Goal: Transaction & Acquisition: Download file/media

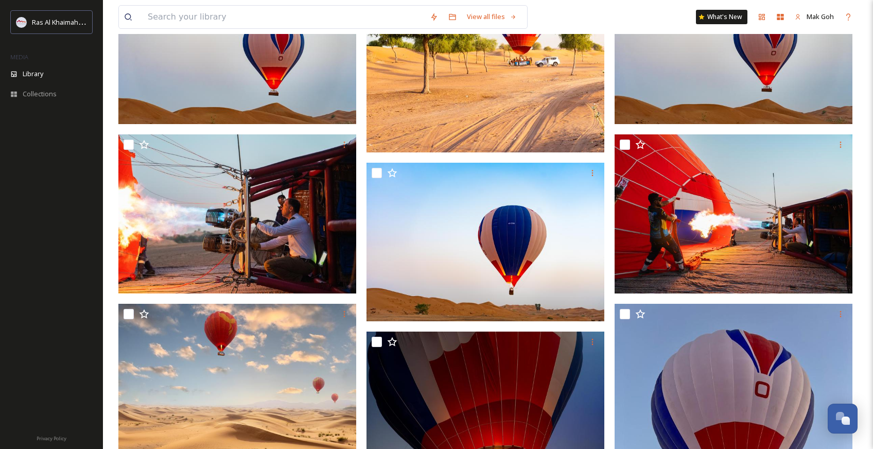
click at [52, 66] on div "Library" at bounding box center [51, 74] width 103 height 20
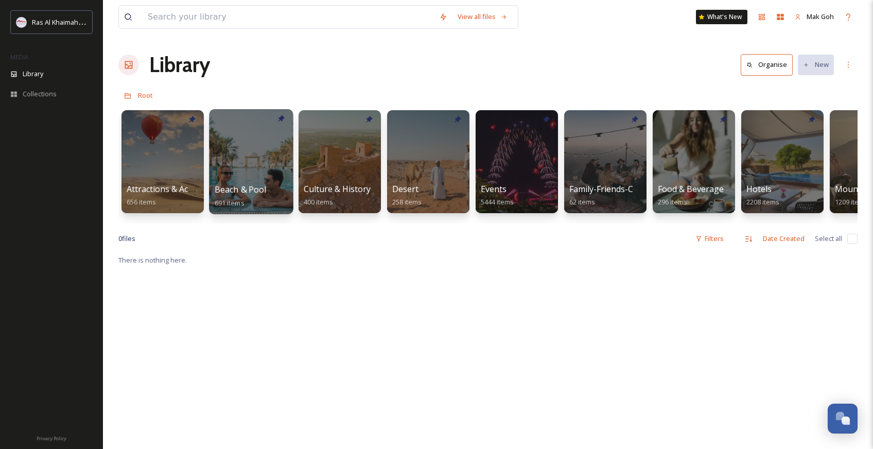
click at [235, 146] on div at bounding box center [251, 161] width 84 height 105
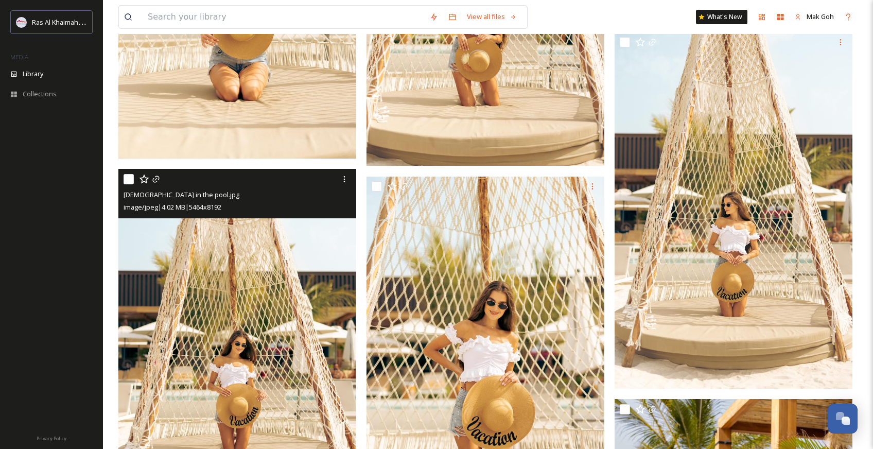
scroll to position [10085, 0]
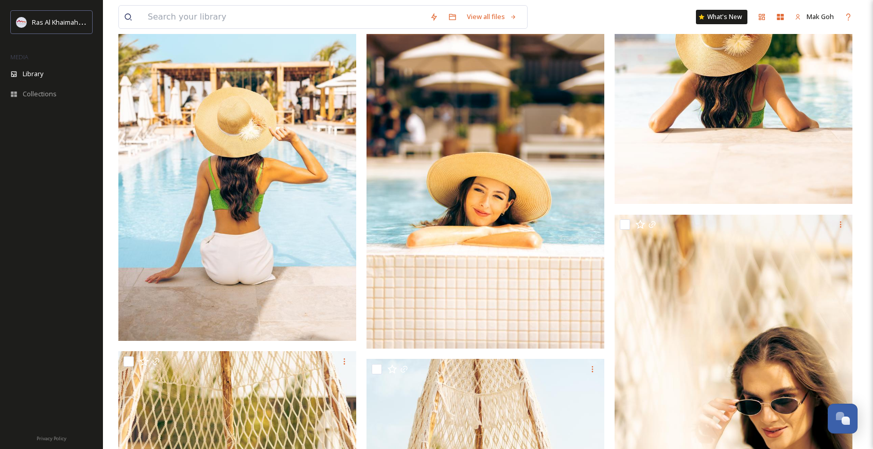
click at [270, 227] on img at bounding box center [237, 163] width 238 height 356
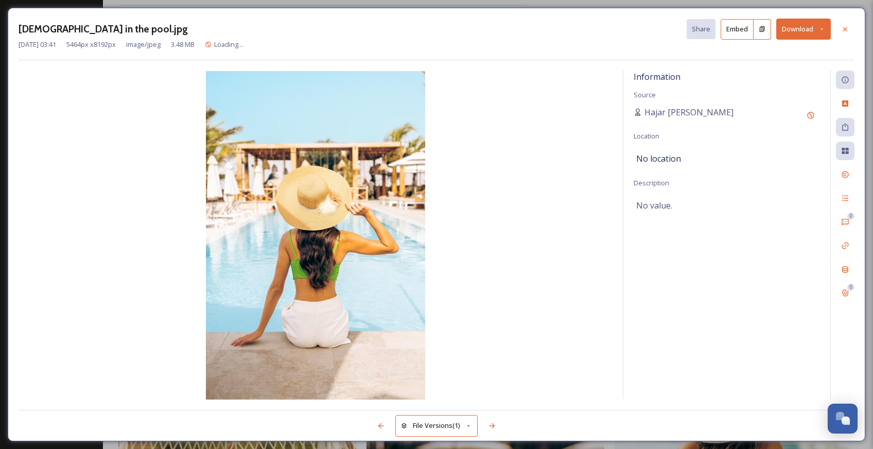
click at [806, 29] on button "Download" at bounding box center [803, 29] width 55 height 21
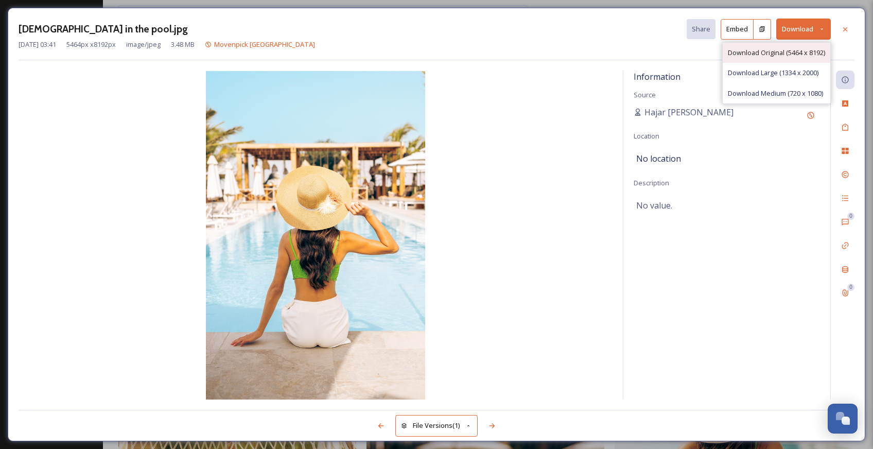
click at [792, 49] on span "Download Original (5464 x 8192)" at bounding box center [776, 53] width 97 height 10
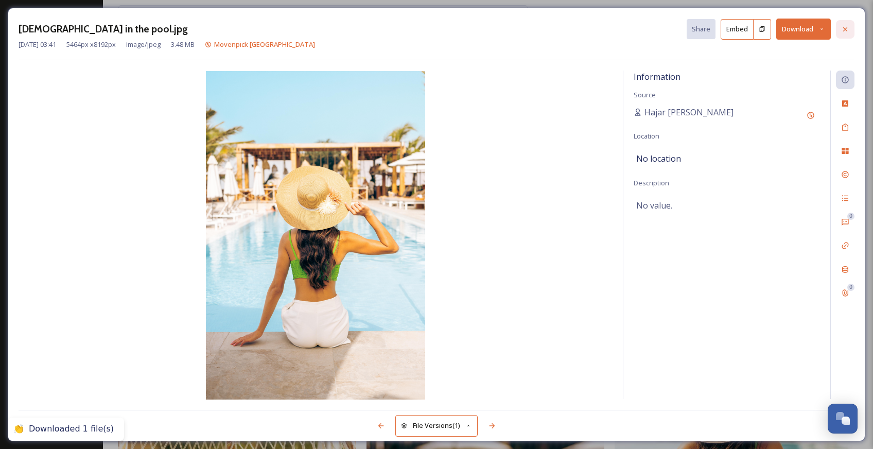
click at [849, 28] on div at bounding box center [845, 29] width 19 height 19
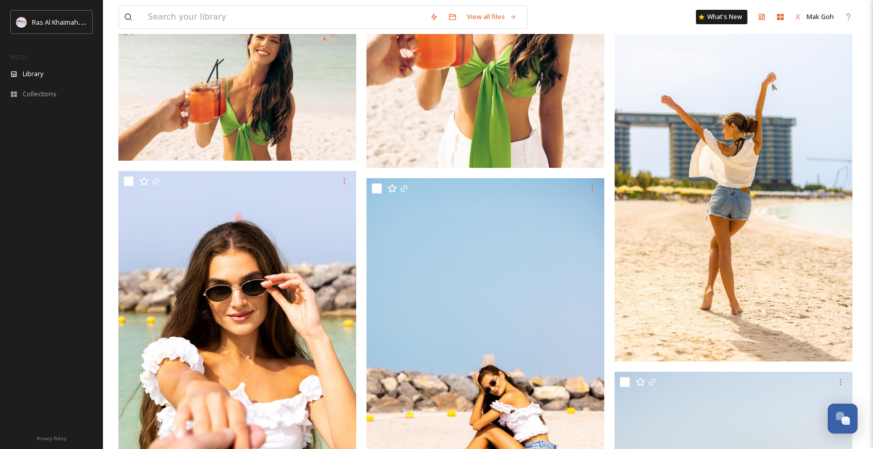
scroll to position [12818, 0]
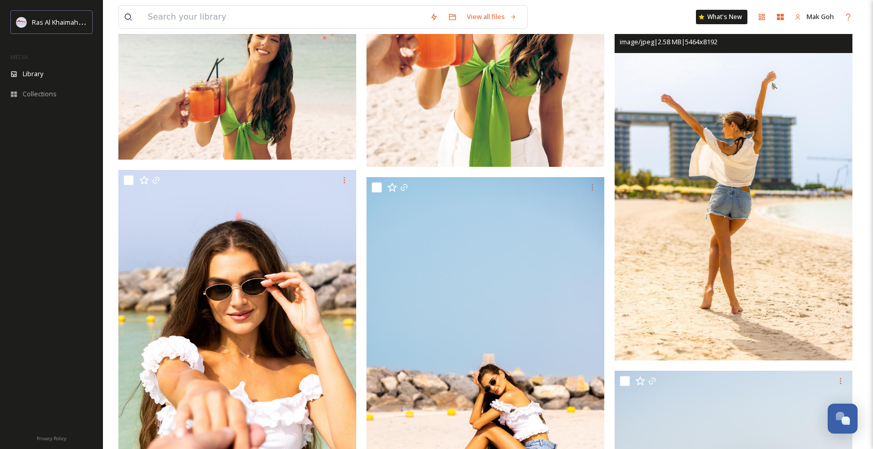
click at [772, 183] on img at bounding box center [733, 182] width 238 height 356
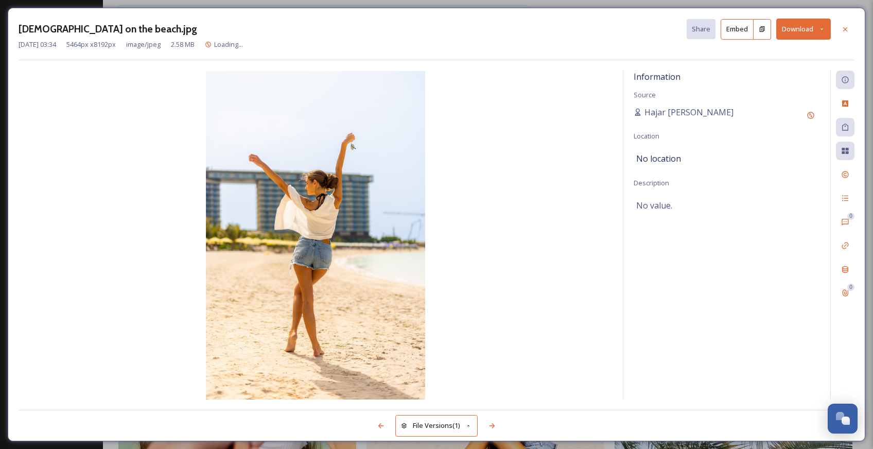
click at [797, 29] on button "Download" at bounding box center [803, 29] width 55 height 21
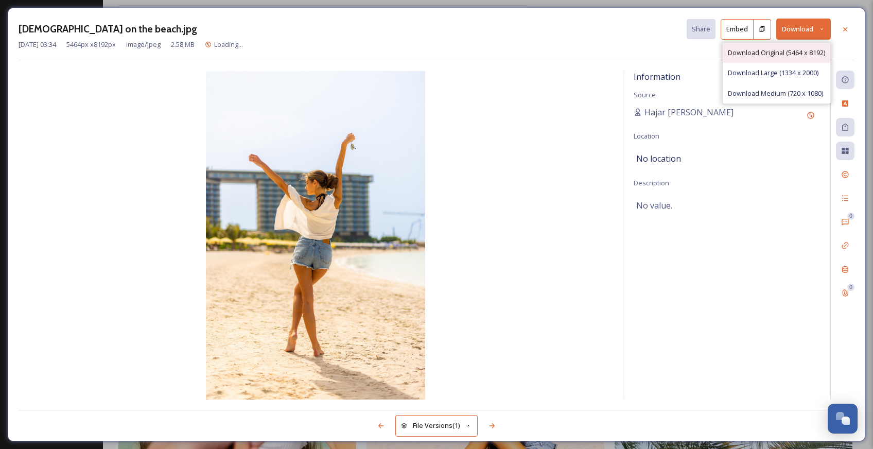
click at [783, 52] on span "Download Original (5464 x 8192)" at bounding box center [776, 53] width 97 height 10
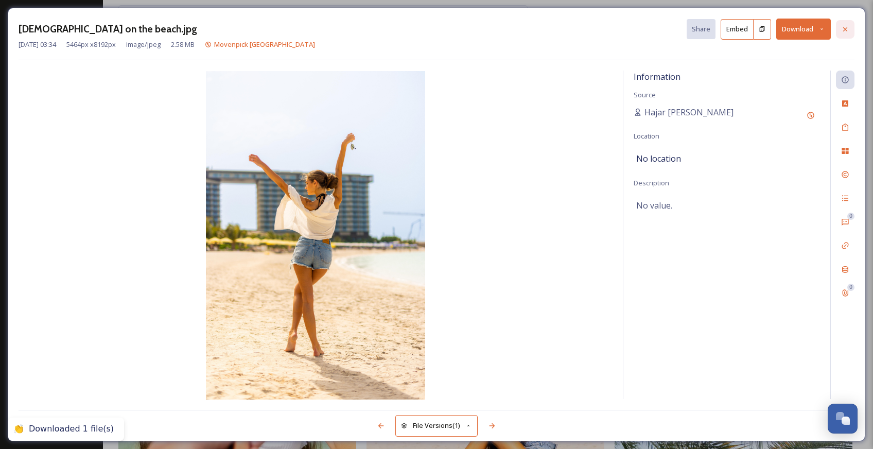
click at [844, 30] on icon at bounding box center [845, 29] width 8 height 8
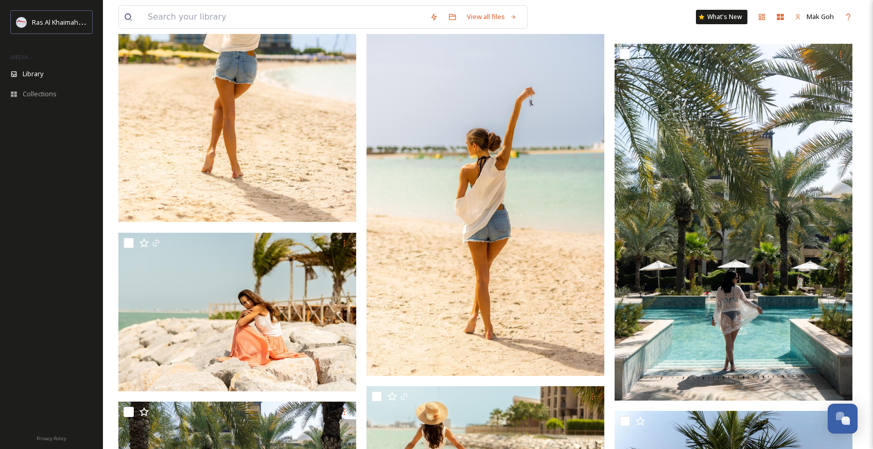
scroll to position [13515, 0]
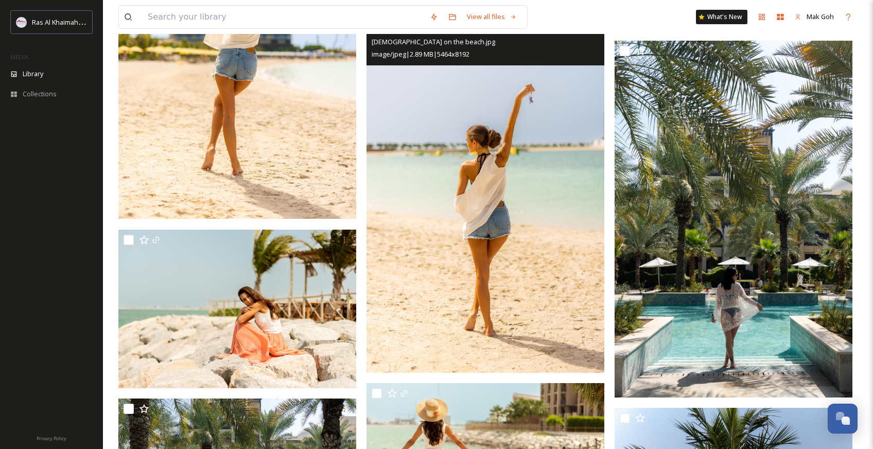
click at [483, 259] on img at bounding box center [485, 194] width 238 height 356
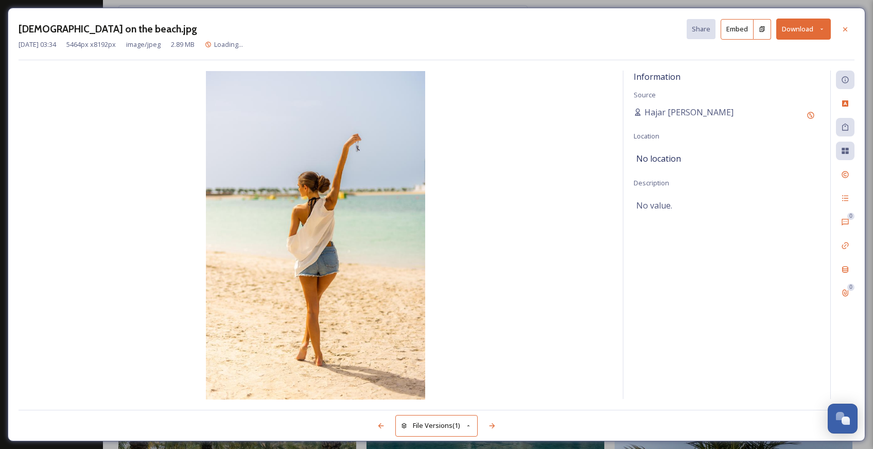
click at [793, 30] on button "Download" at bounding box center [803, 29] width 55 height 21
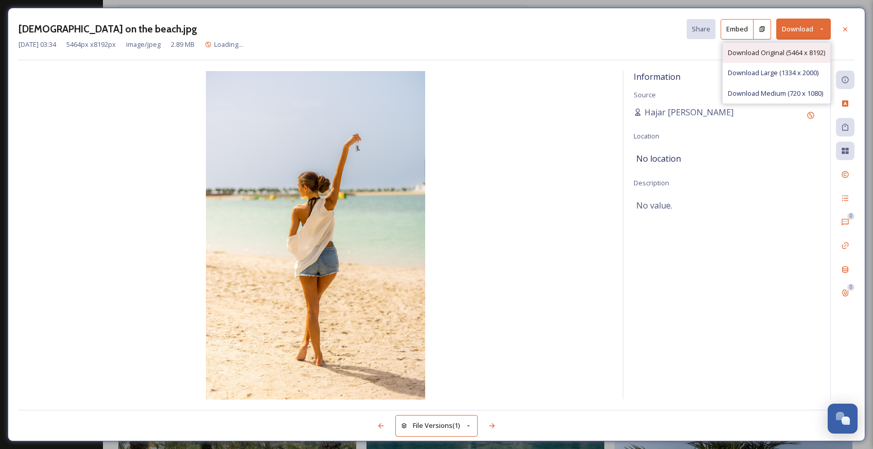
click at [789, 53] on span "Download Original (5464 x 8192)" at bounding box center [776, 53] width 97 height 10
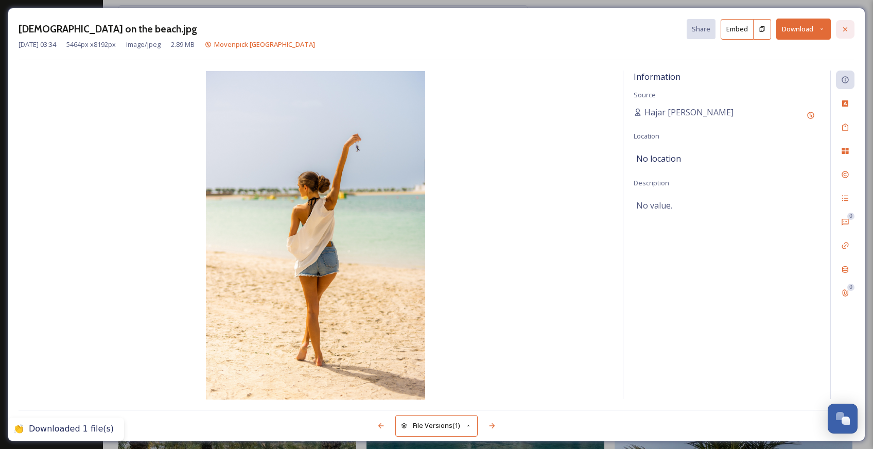
click at [845, 30] on icon at bounding box center [845, 29] width 4 height 4
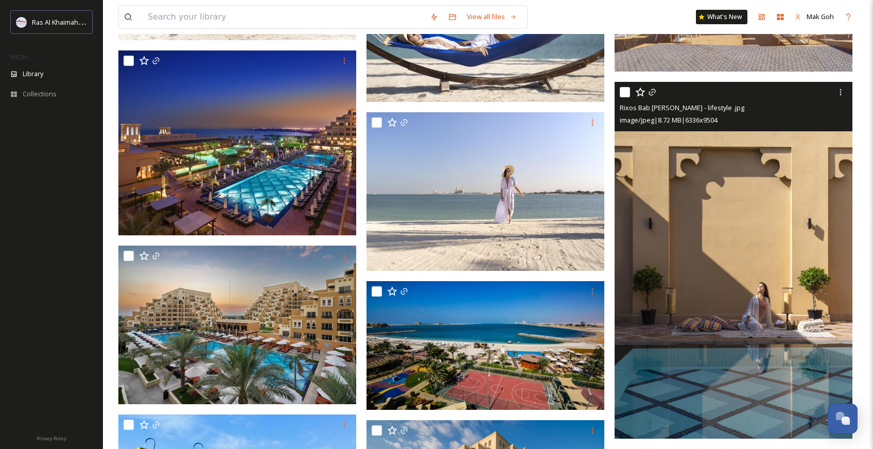
scroll to position [25744, 0]
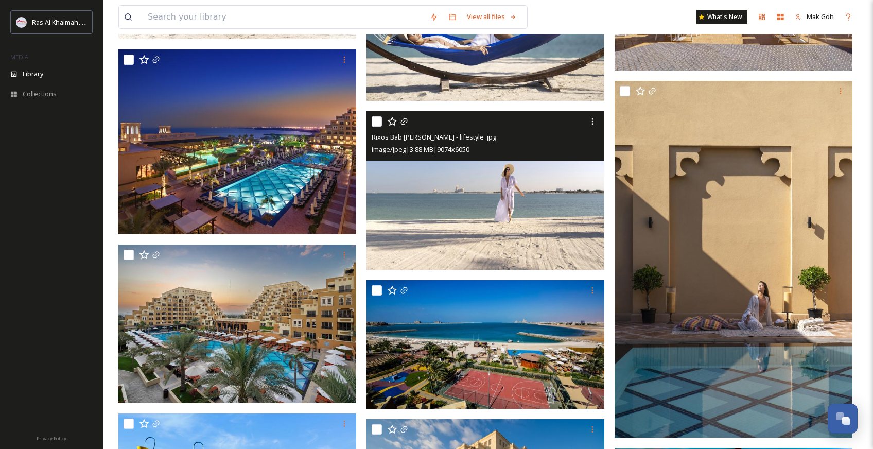
click at [585, 232] on img at bounding box center [485, 190] width 238 height 158
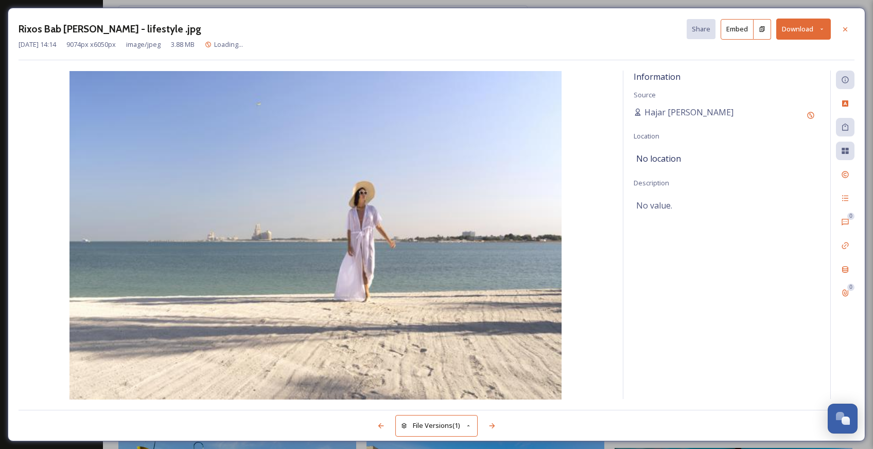
click at [809, 31] on button "Download" at bounding box center [803, 29] width 55 height 21
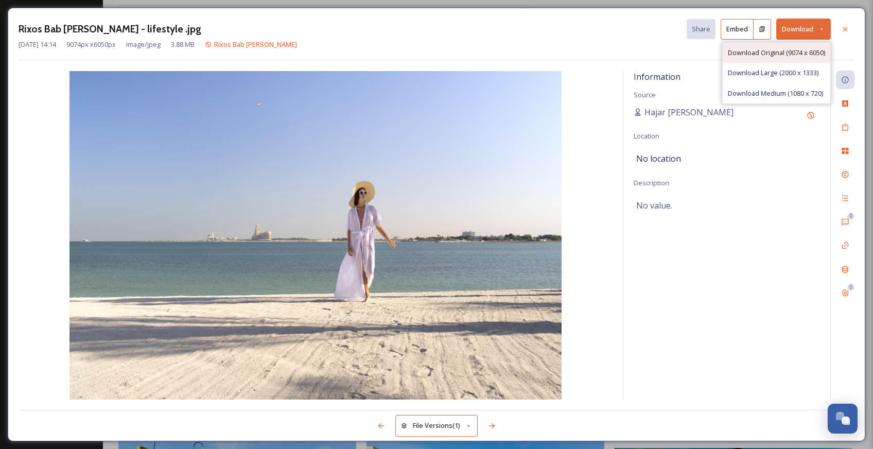
click at [793, 57] on div "Download Original (9074 x 6050)" at bounding box center [776, 53] width 108 height 20
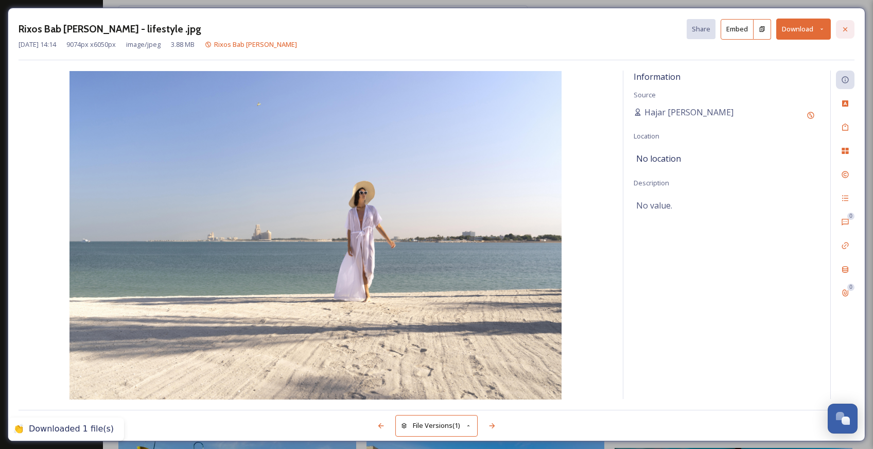
click at [846, 33] on div at bounding box center [845, 29] width 19 height 19
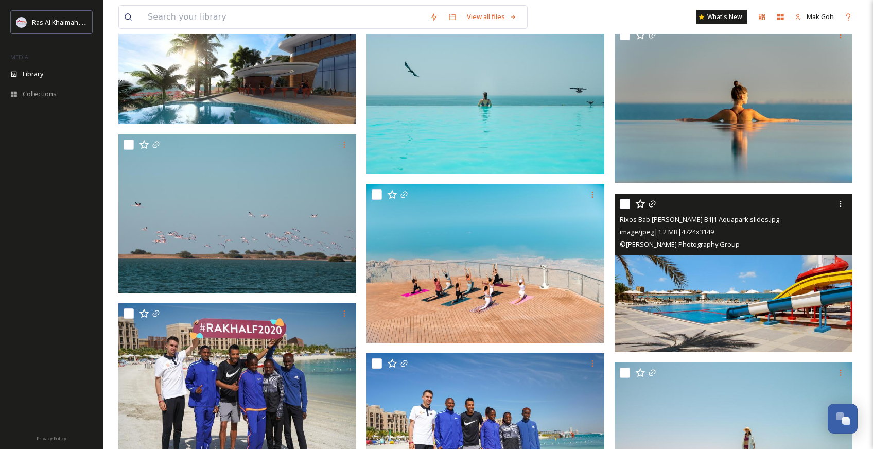
scroll to position [26670, 0]
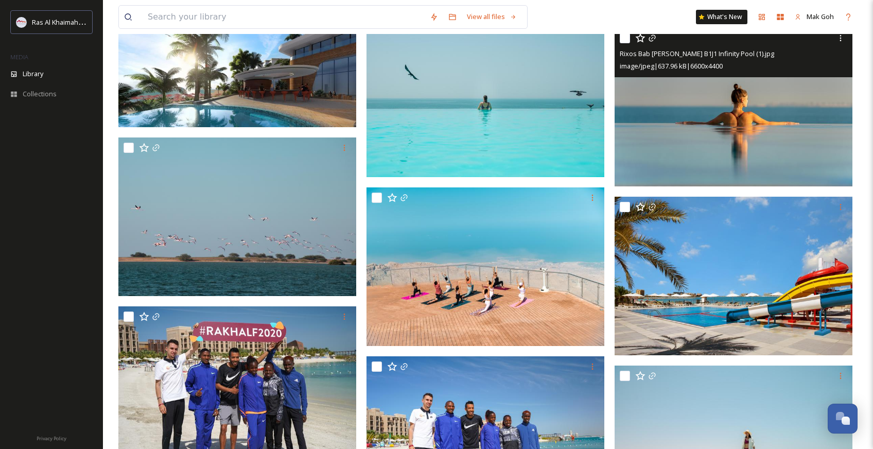
click at [741, 152] on img at bounding box center [733, 107] width 238 height 158
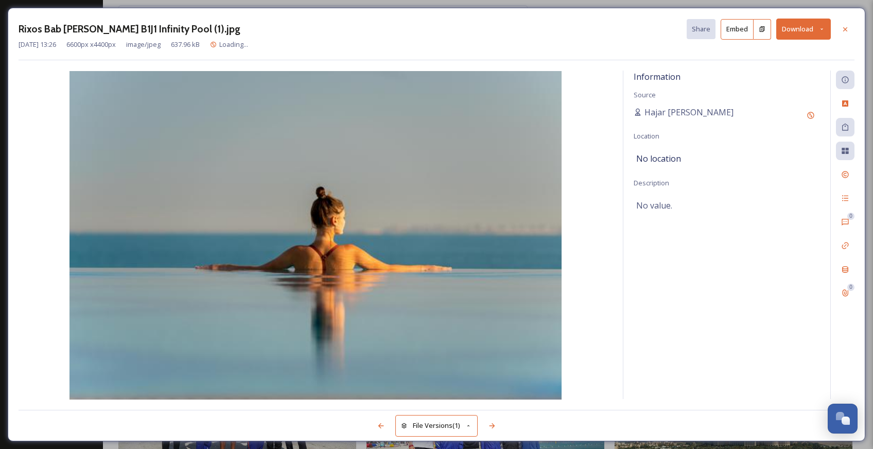
click at [806, 29] on button "Download" at bounding box center [803, 29] width 55 height 21
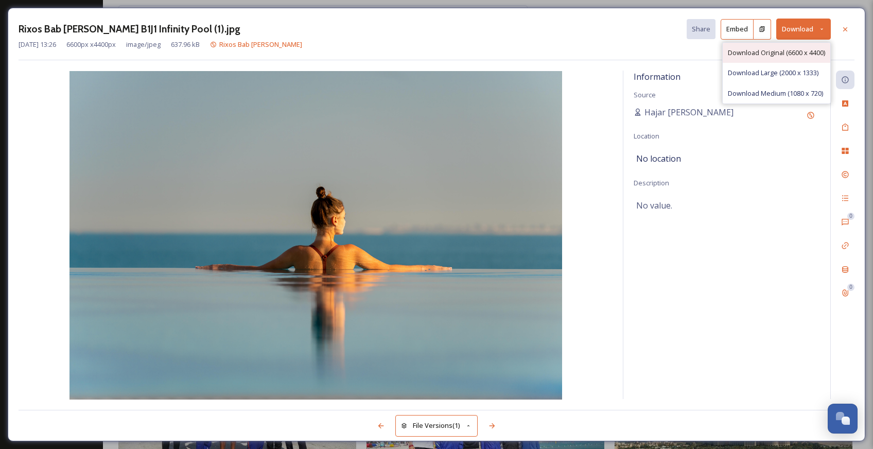
click at [795, 48] on span "Download Original (6600 x 4400)" at bounding box center [776, 53] width 97 height 10
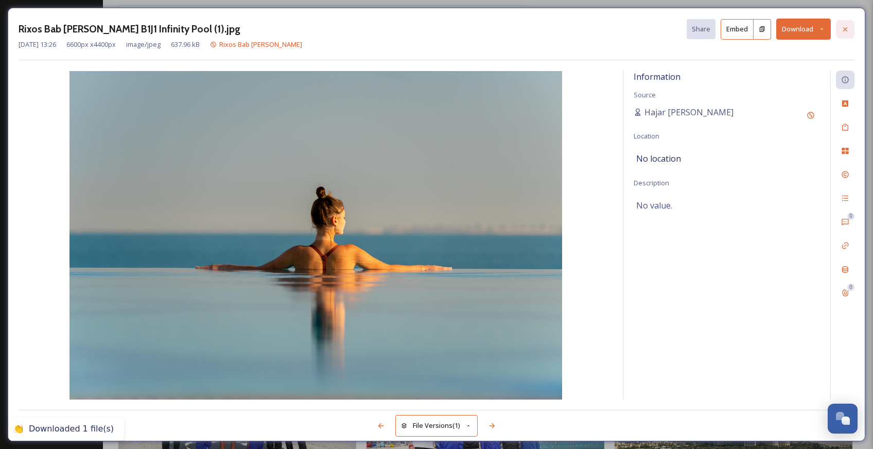
click at [844, 34] on div at bounding box center [845, 29] width 19 height 19
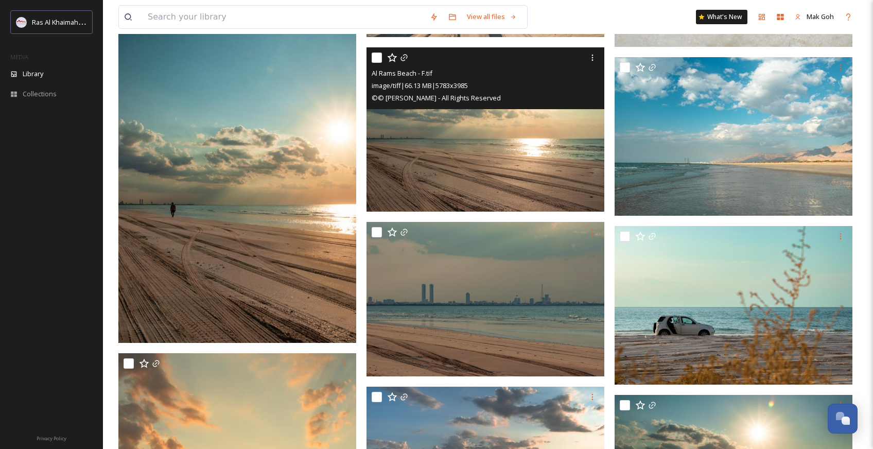
scroll to position [27702, 0]
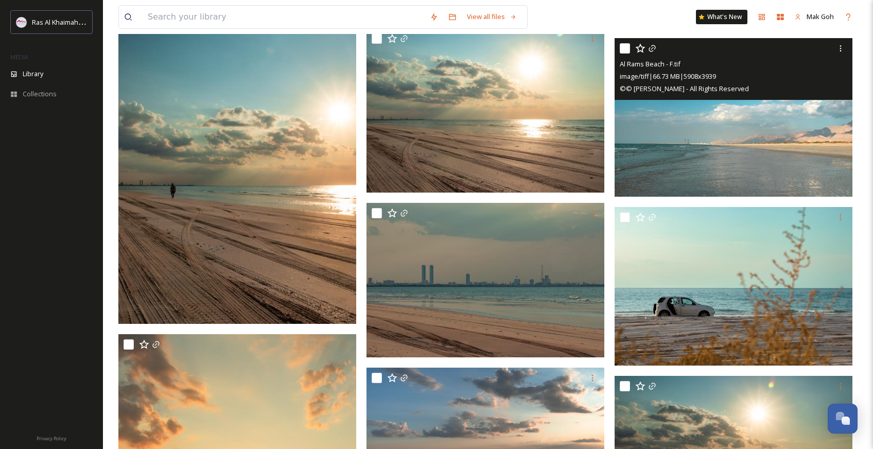
click at [681, 130] on img at bounding box center [733, 117] width 238 height 158
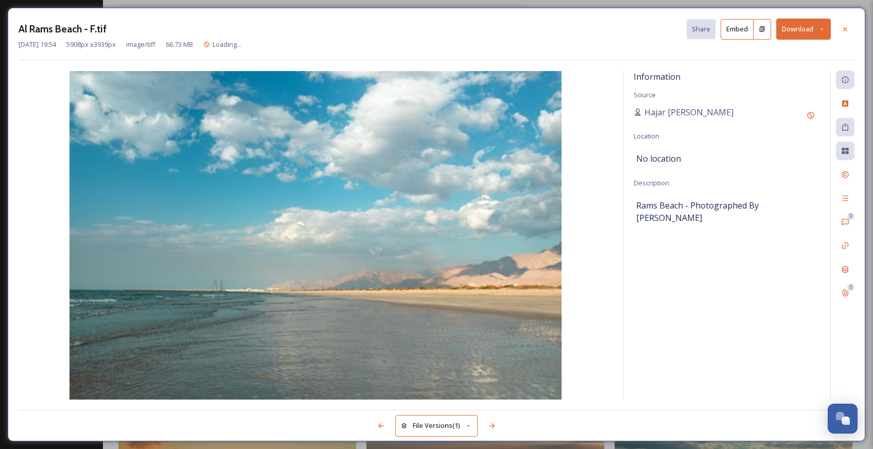
click at [810, 29] on button "Download" at bounding box center [803, 29] width 55 height 21
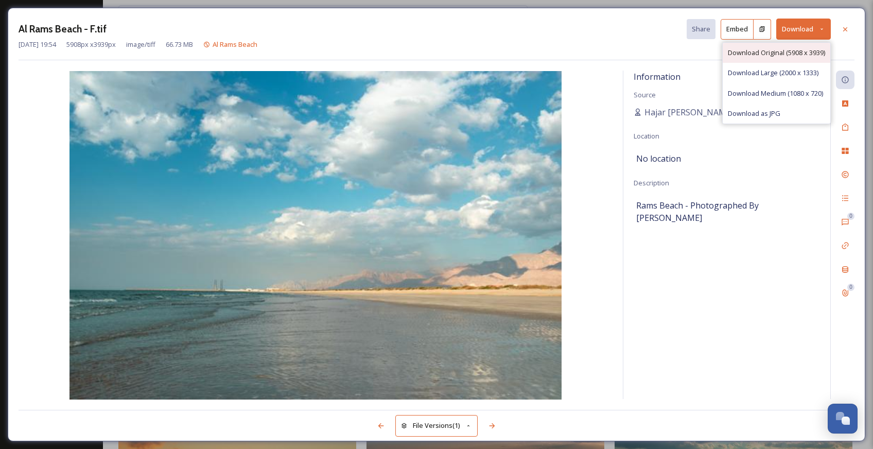
click at [816, 52] on span "Download Original (5908 x 3939)" at bounding box center [776, 53] width 97 height 10
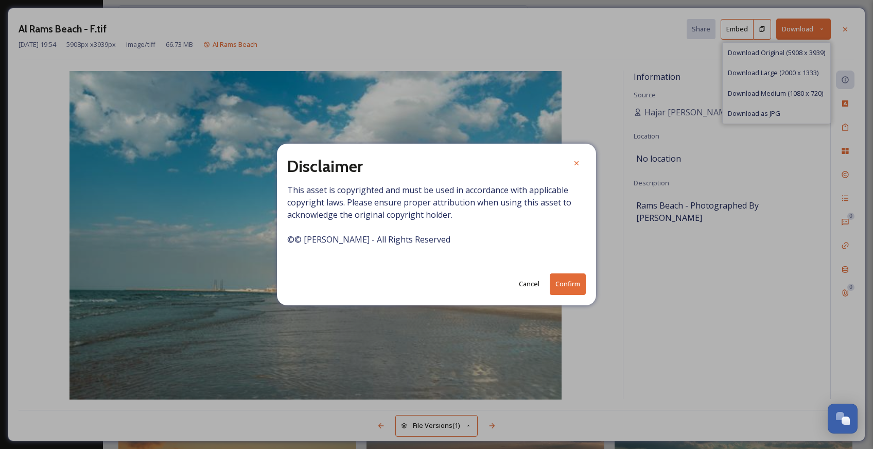
click at [572, 288] on button "Confirm" at bounding box center [568, 283] width 36 height 21
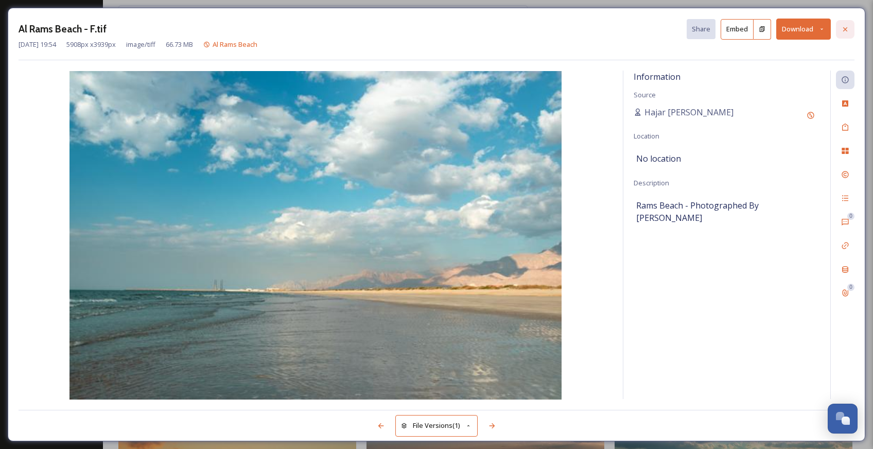
click at [845, 32] on icon at bounding box center [845, 29] width 8 height 8
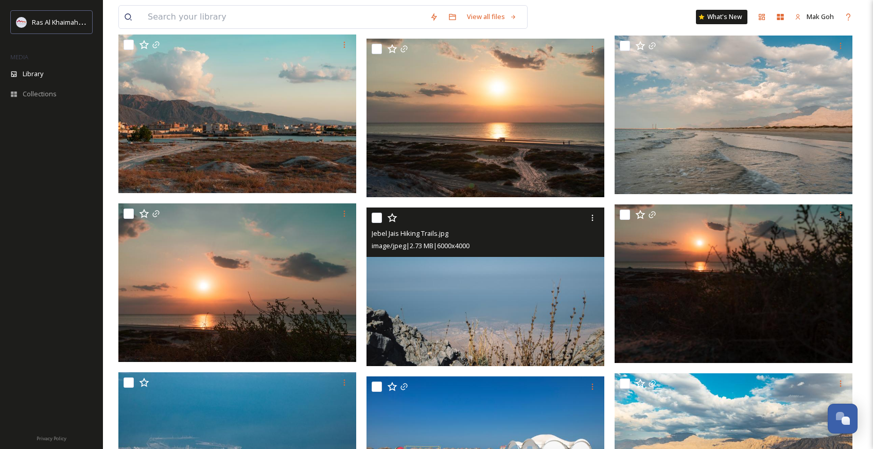
scroll to position [29242, 0]
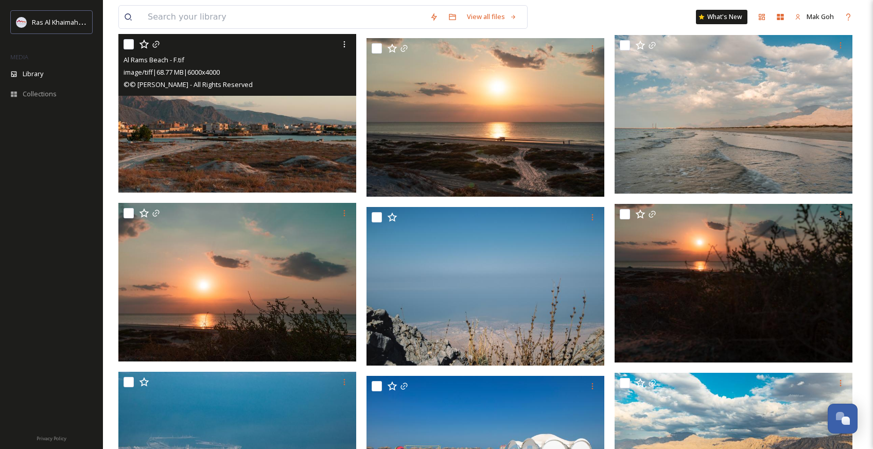
click at [309, 146] on img at bounding box center [237, 113] width 238 height 158
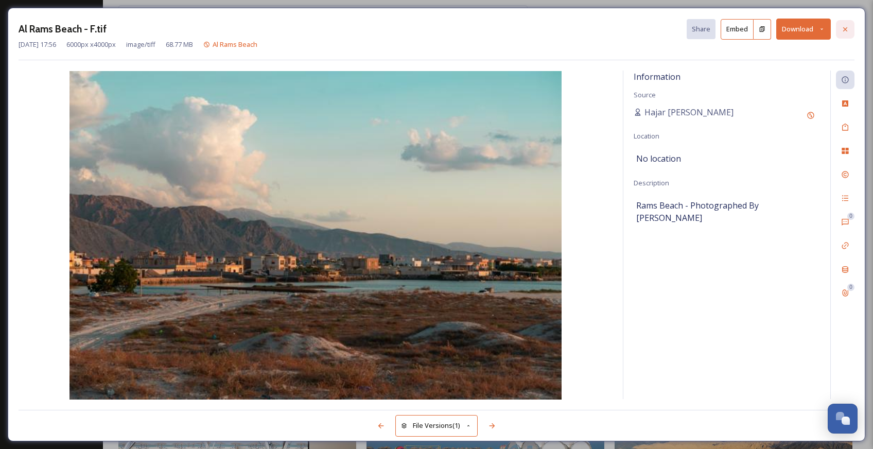
click at [841, 29] on icon at bounding box center [845, 29] width 8 height 8
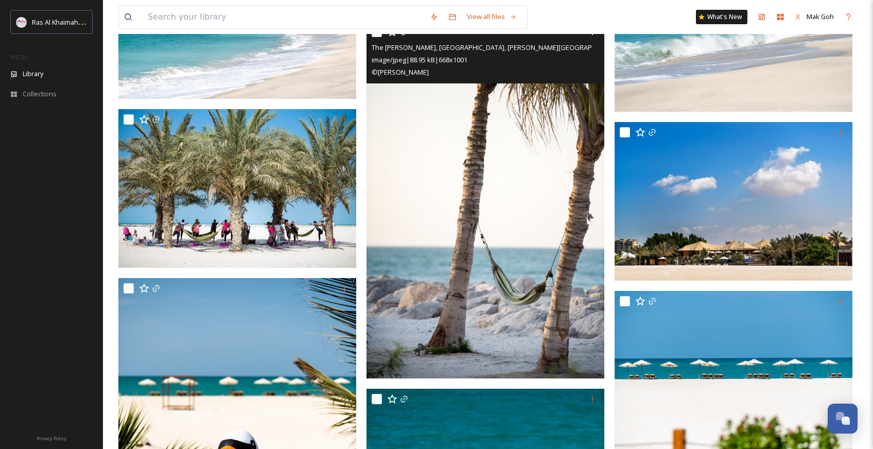
scroll to position [39102, 0]
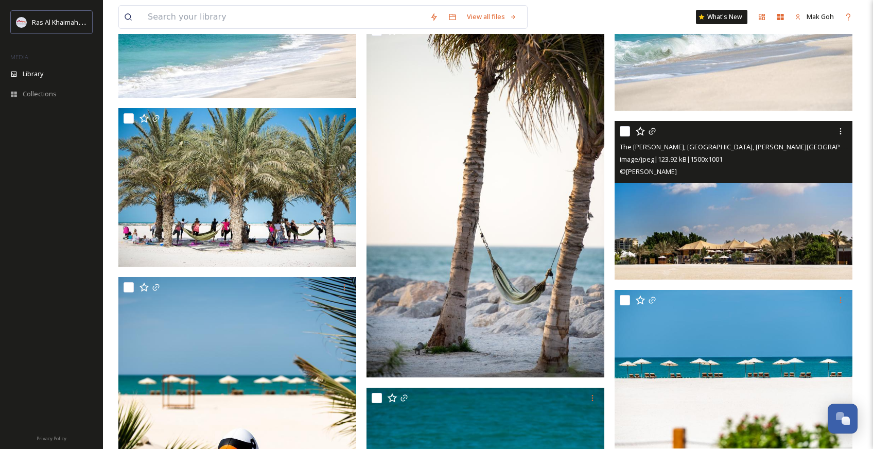
click at [732, 233] on img at bounding box center [733, 200] width 238 height 158
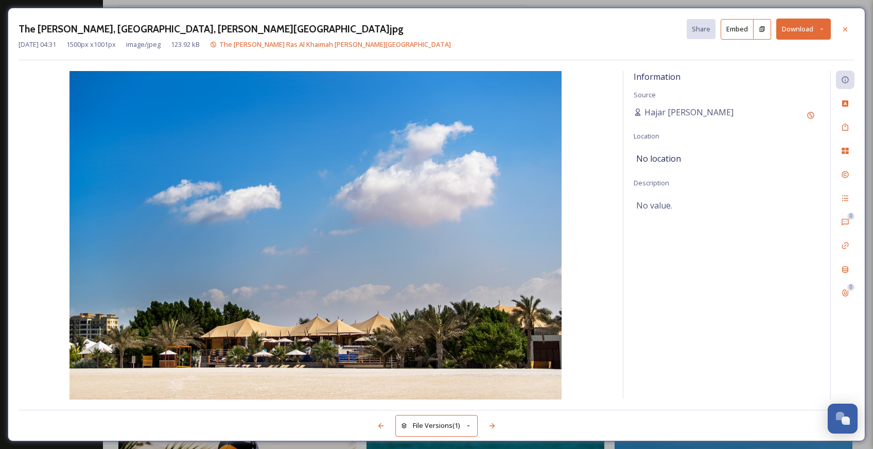
click at [807, 34] on button "Download" at bounding box center [803, 29] width 55 height 21
click at [802, 54] on span "Download Original (1500 x 1001)" at bounding box center [776, 53] width 97 height 10
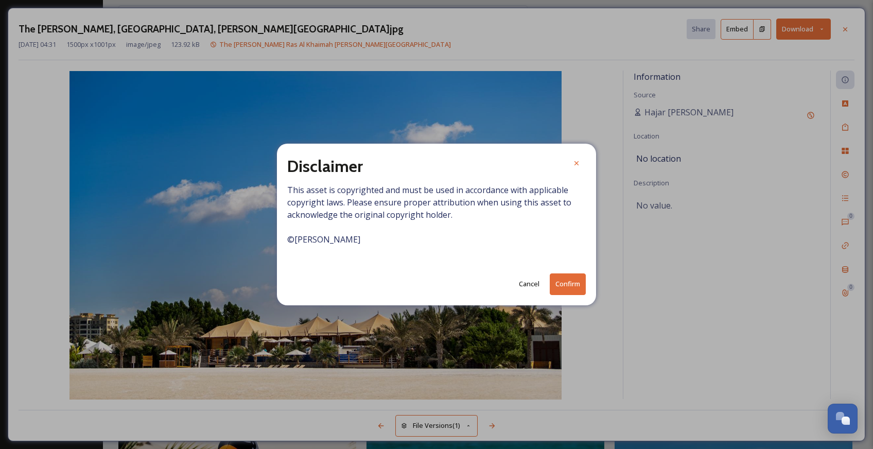
click at [570, 291] on button "Confirm" at bounding box center [568, 283] width 36 height 21
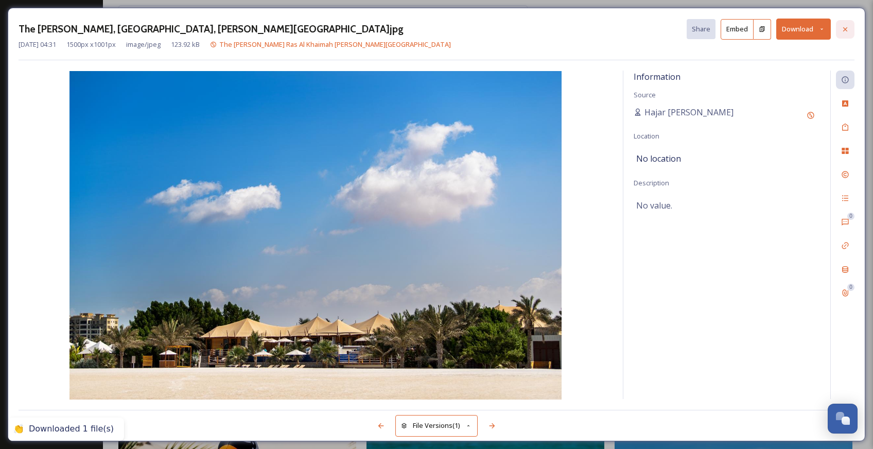
click at [842, 33] on div at bounding box center [845, 29] width 19 height 19
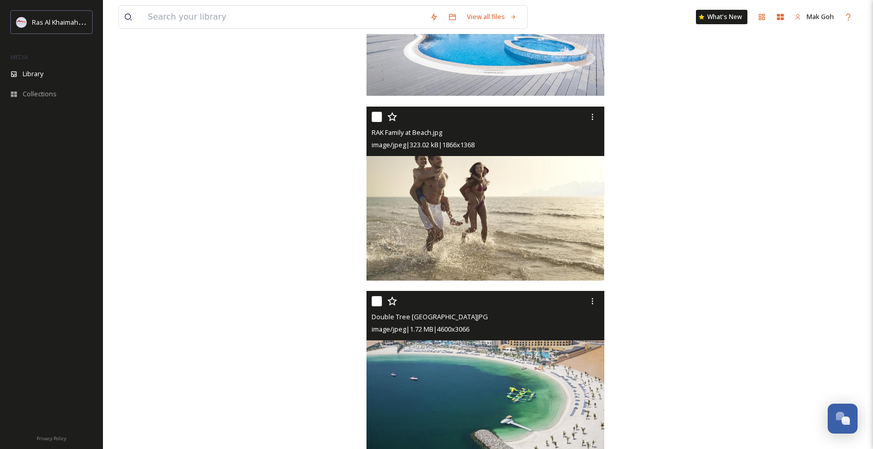
scroll to position [47741, 0]
